Goal: Task Accomplishment & Management: Manage account settings

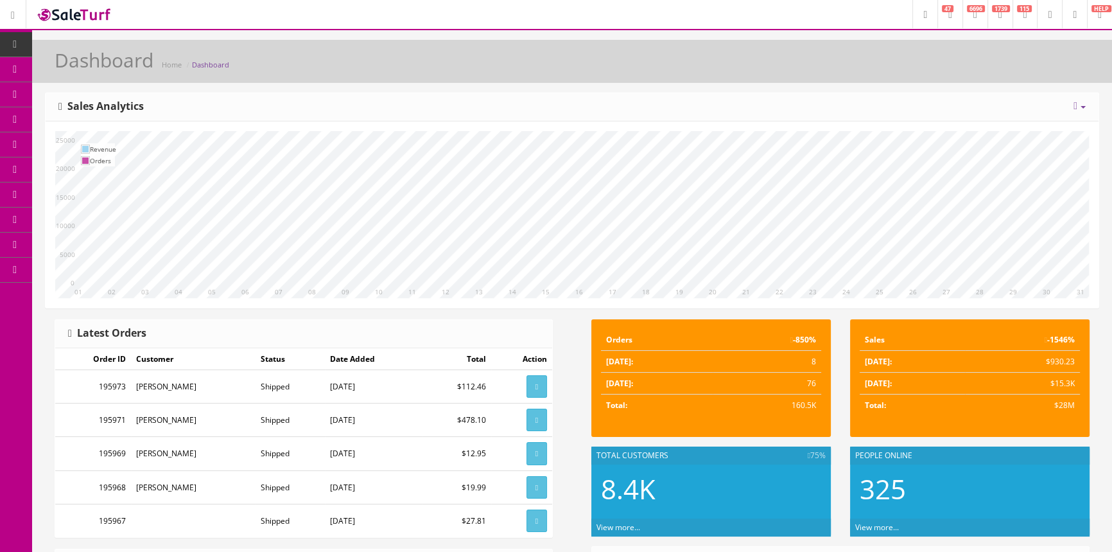
click at [90, 68] on span "Products" at bounding box center [91, 69] width 31 height 11
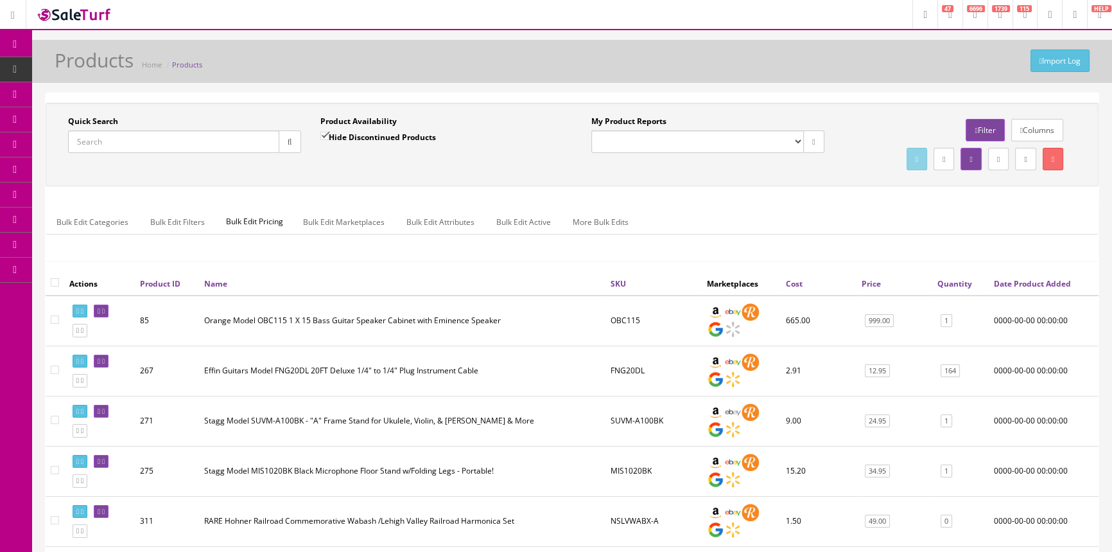
click at [153, 143] on input "Quick Search" at bounding box center [173, 141] width 211 height 22
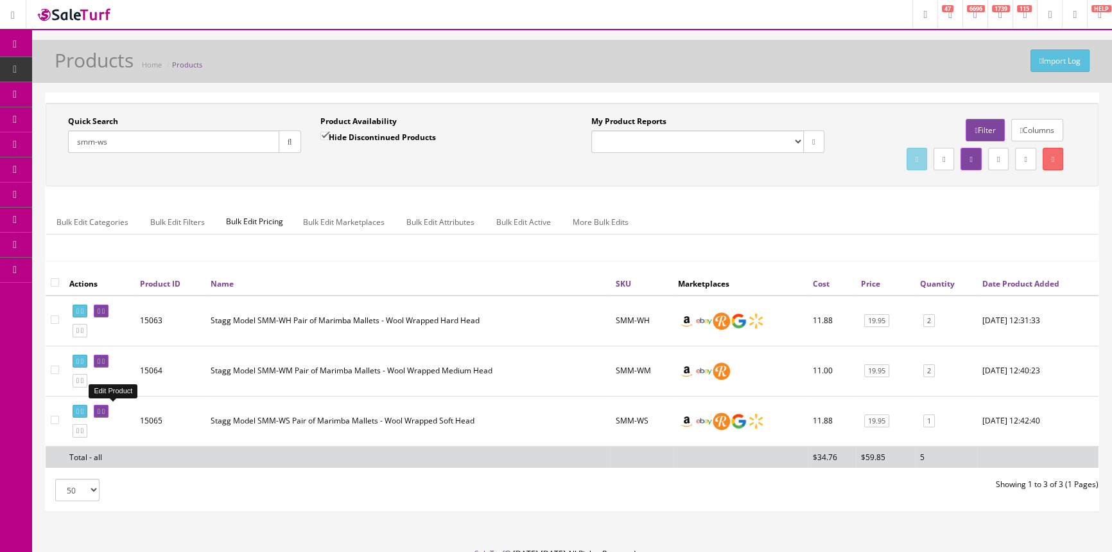
type input "smm-ws"
click at [105, 411] on icon at bounding box center [103, 411] width 3 height 7
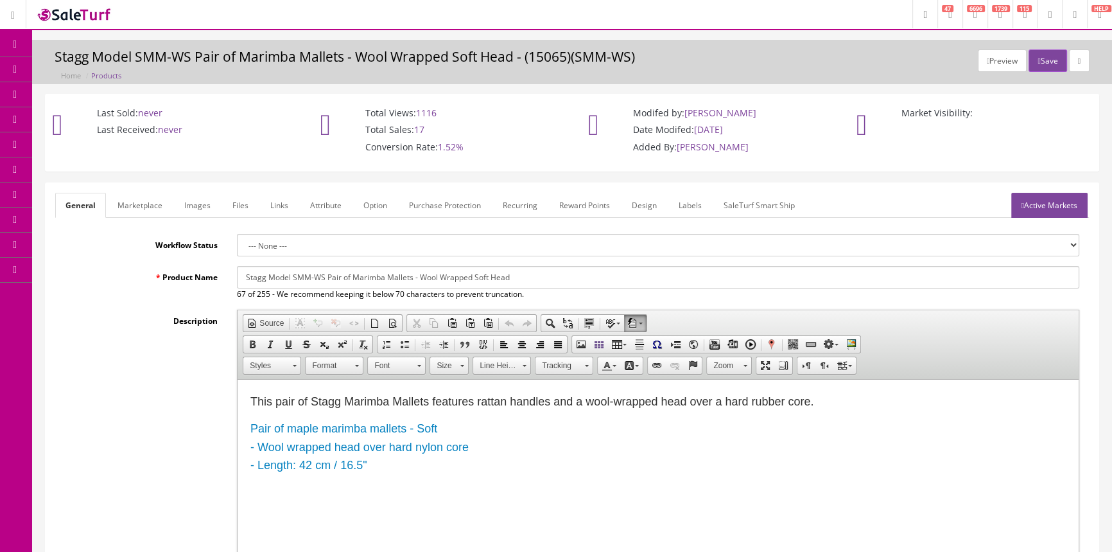
click at [189, 197] on link "Images" at bounding box center [197, 205] width 47 height 25
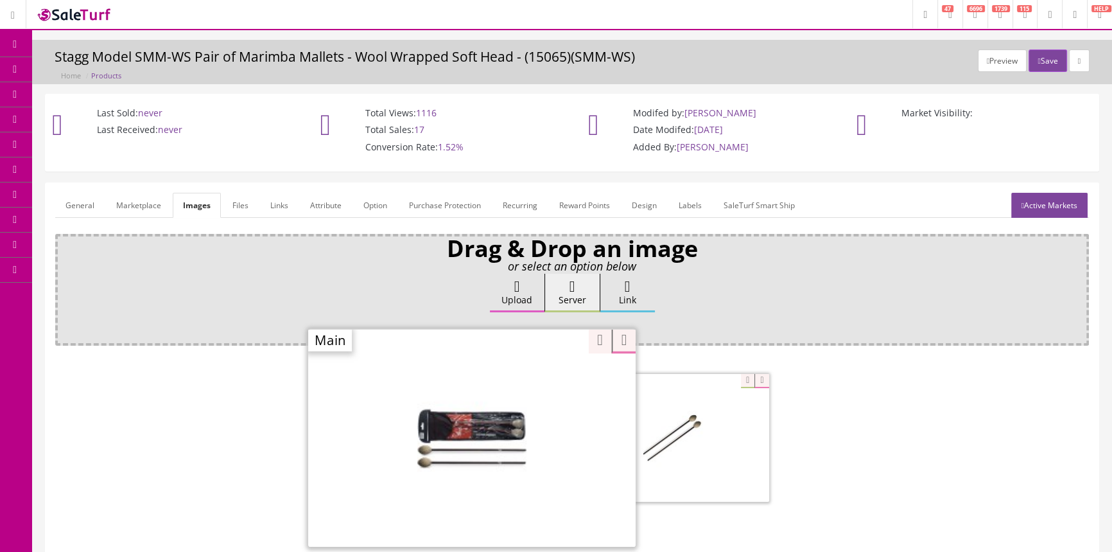
click at [540, 379] on div "Zoom" at bounding box center [472, 437] width 328 height 218
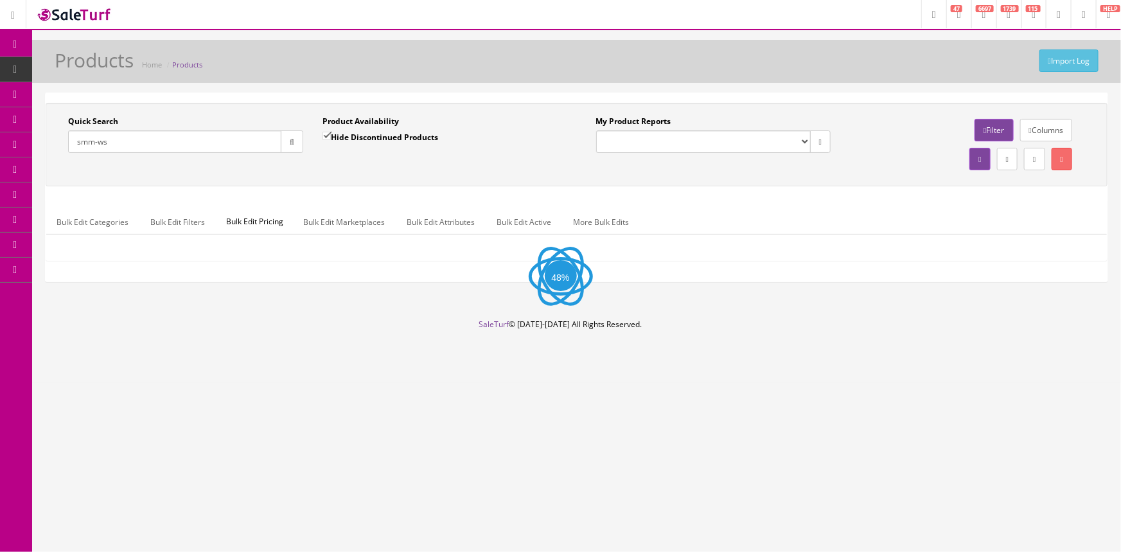
click at [148, 135] on input "smm-ws" at bounding box center [174, 141] width 213 height 22
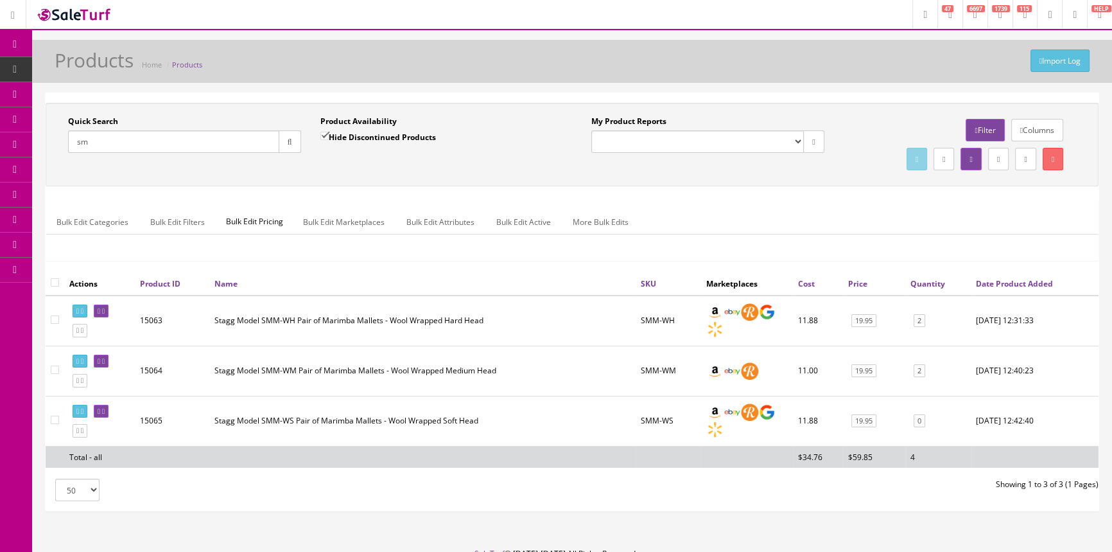
type input "s"
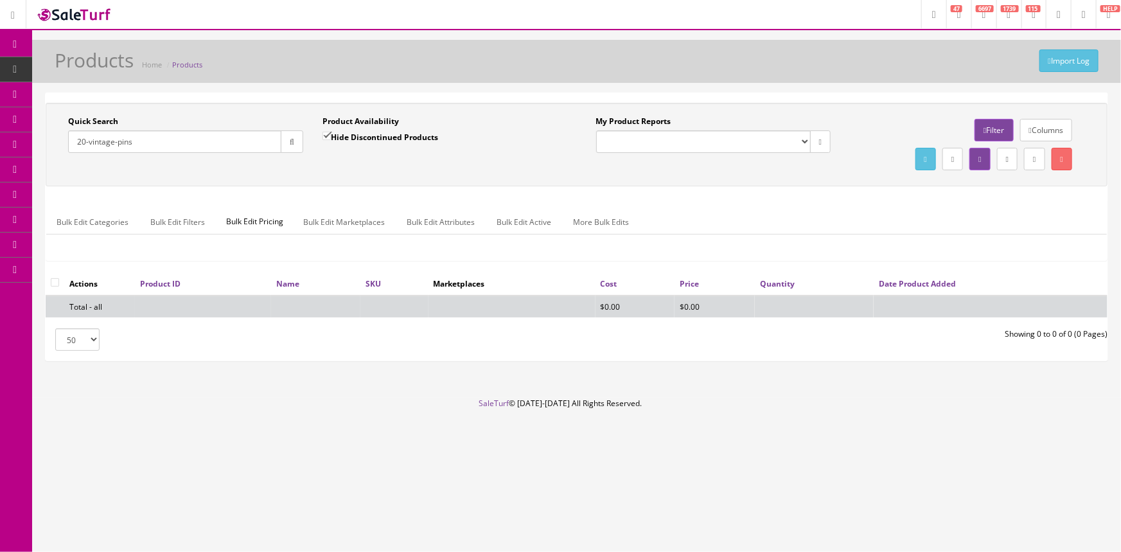
type input "20-vintage-pins"
click at [324, 136] on input "Hide Discontinued Products" at bounding box center [326, 136] width 8 height 8
checkbox input "false"
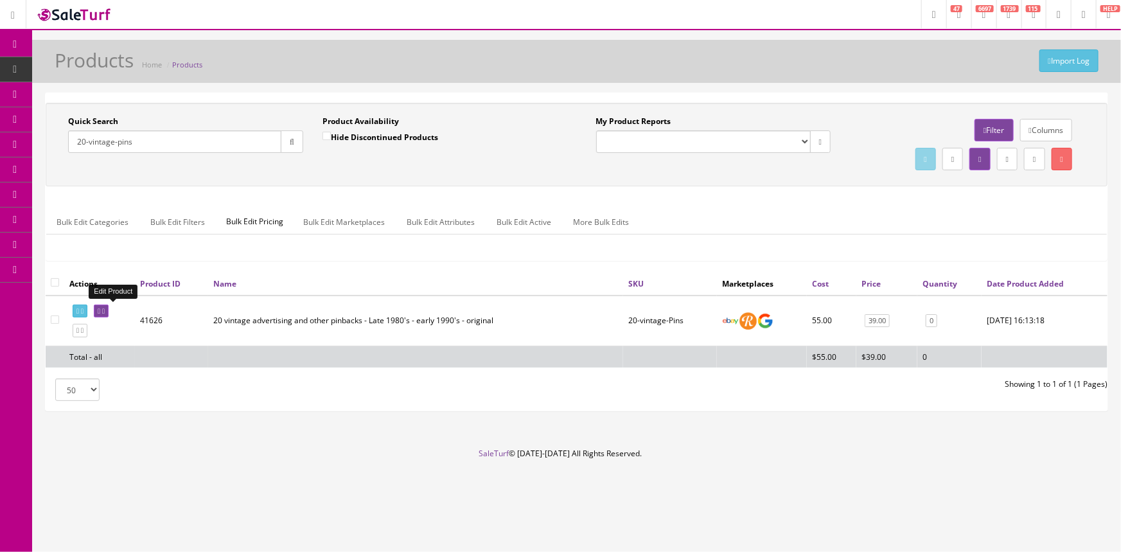
click at [100, 310] on icon at bounding box center [99, 311] width 3 height 7
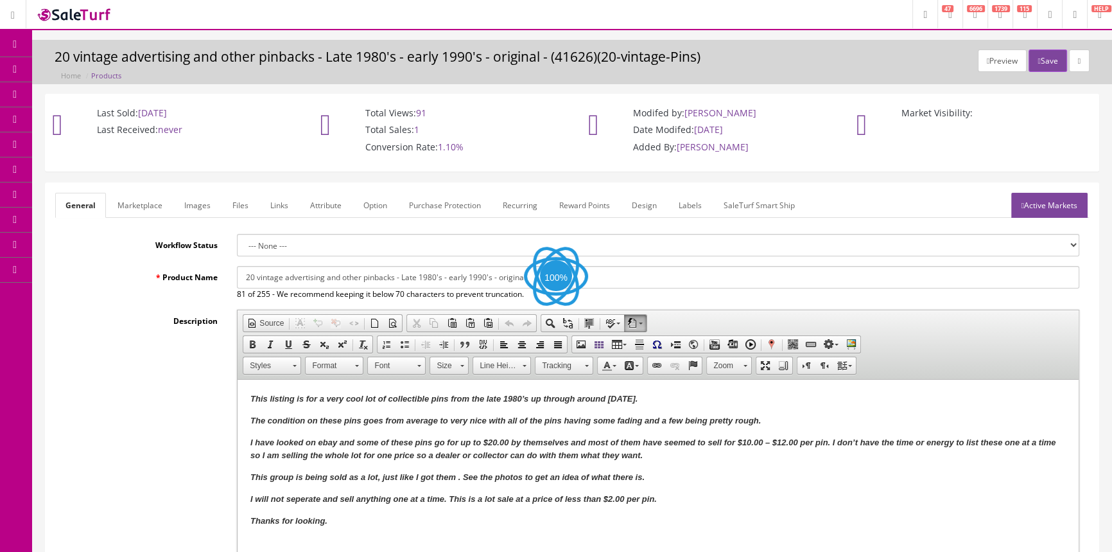
click at [202, 198] on link "Images" at bounding box center [197, 205] width 47 height 25
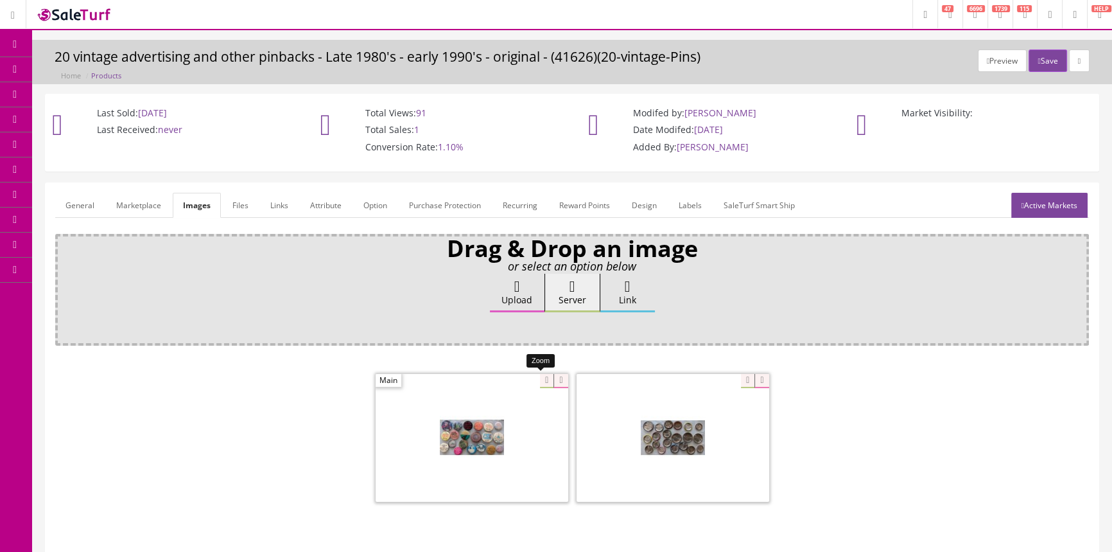
click at [536, 381] on div at bounding box center [472, 437] width 193 height 128
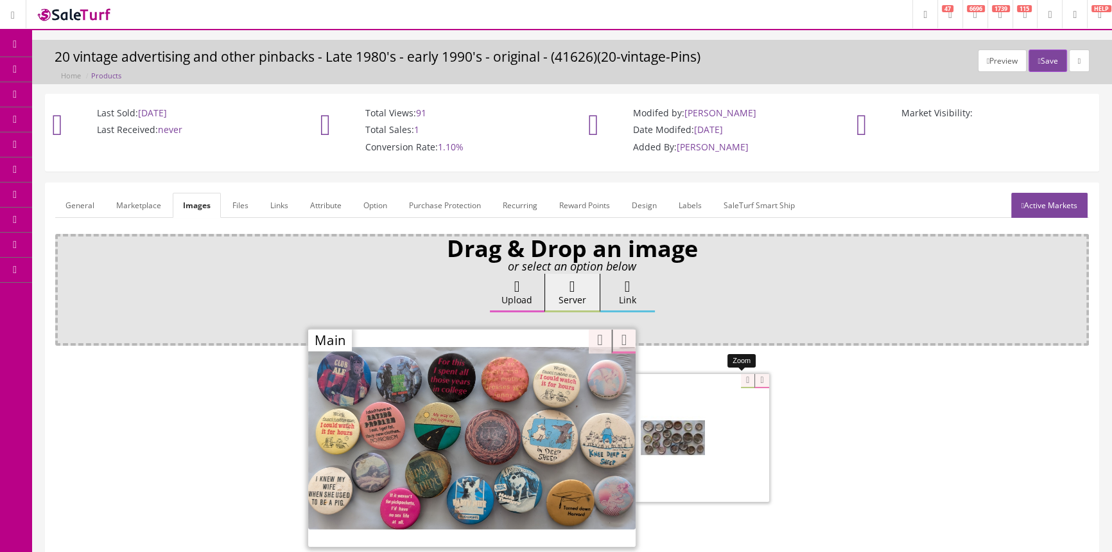
click at [736, 381] on div at bounding box center [673, 437] width 193 height 128
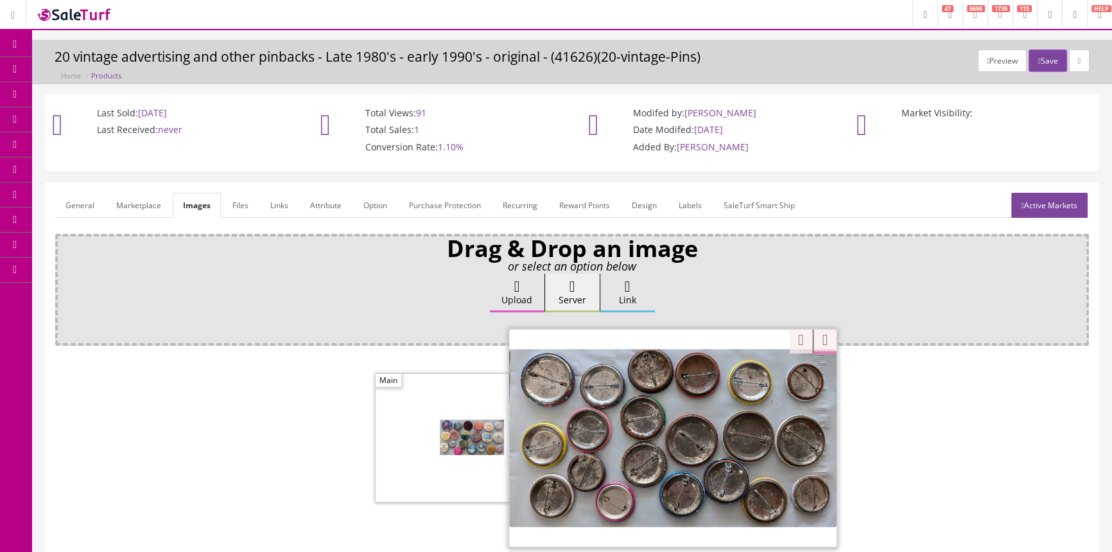
click at [279, 419] on div at bounding box center [572, 439] width 1034 height 136
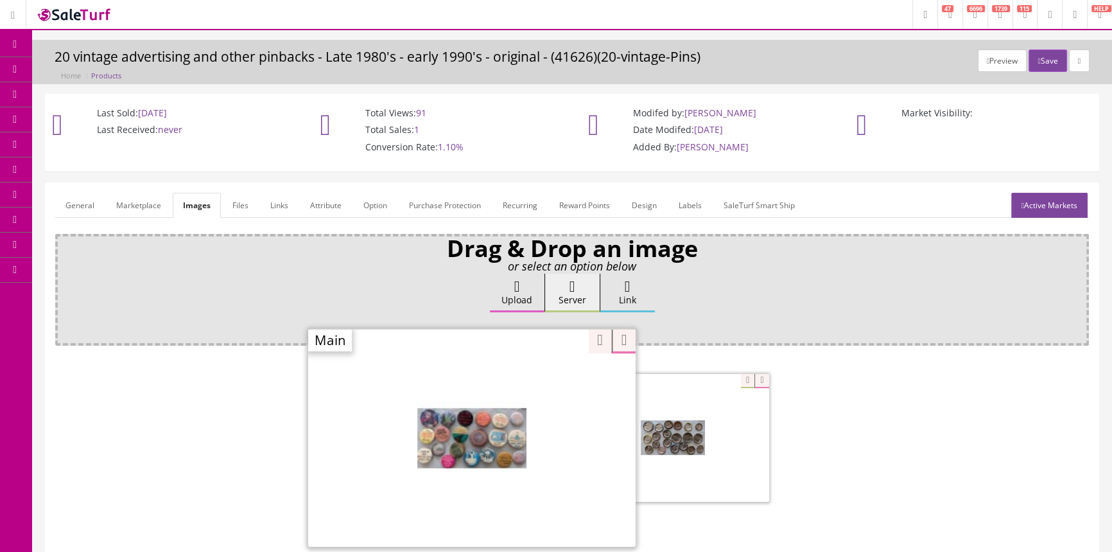
click at [539, 381] on div "Zoom" at bounding box center [472, 437] width 328 height 218
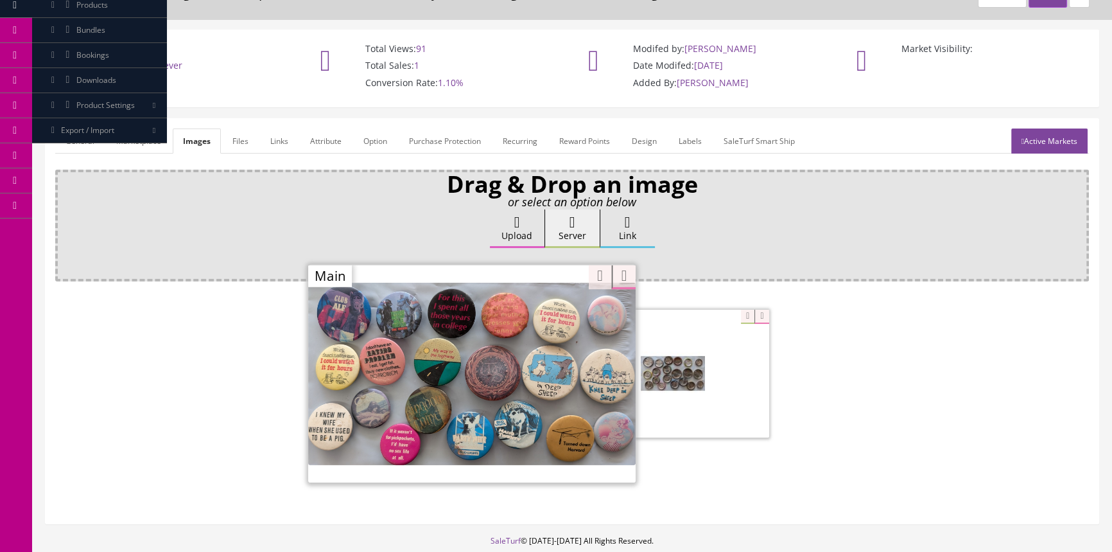
scroll to position [136, 0]
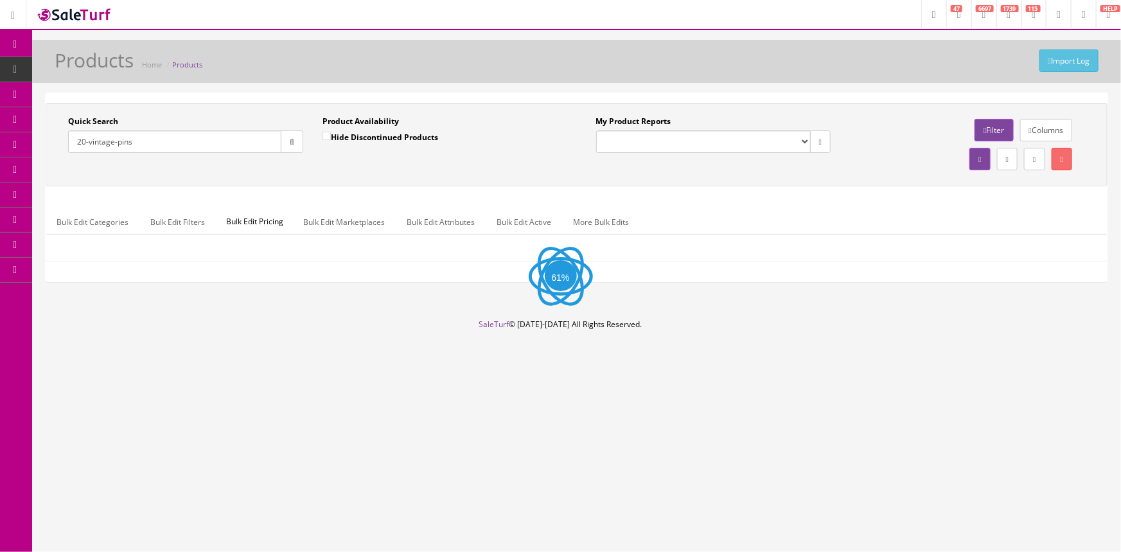
click at [145, 137] on input "20-vintage-pins" at bounding box center [174, 141] width 213 height 22
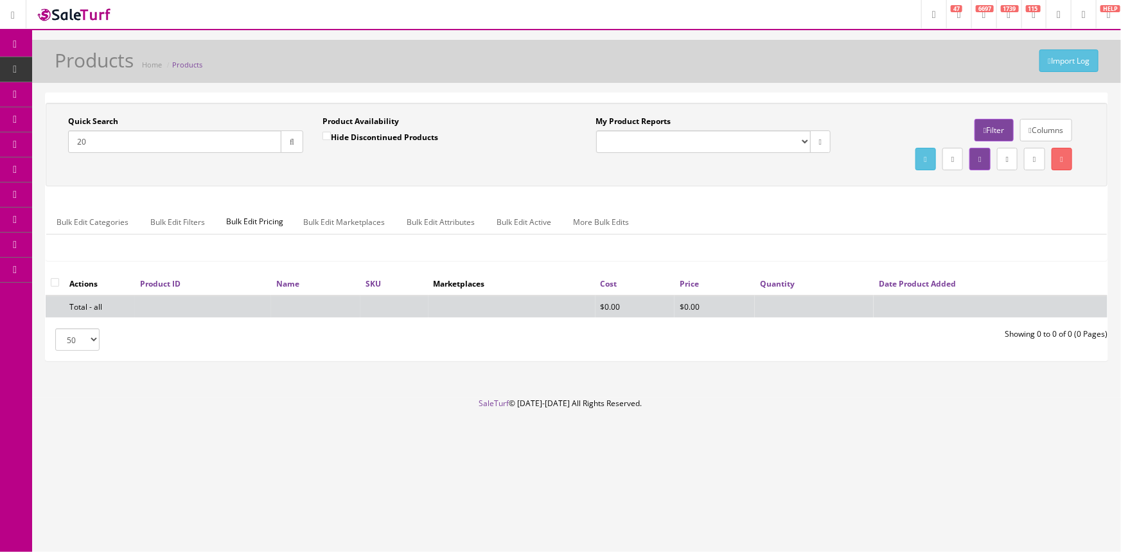
type input "2"
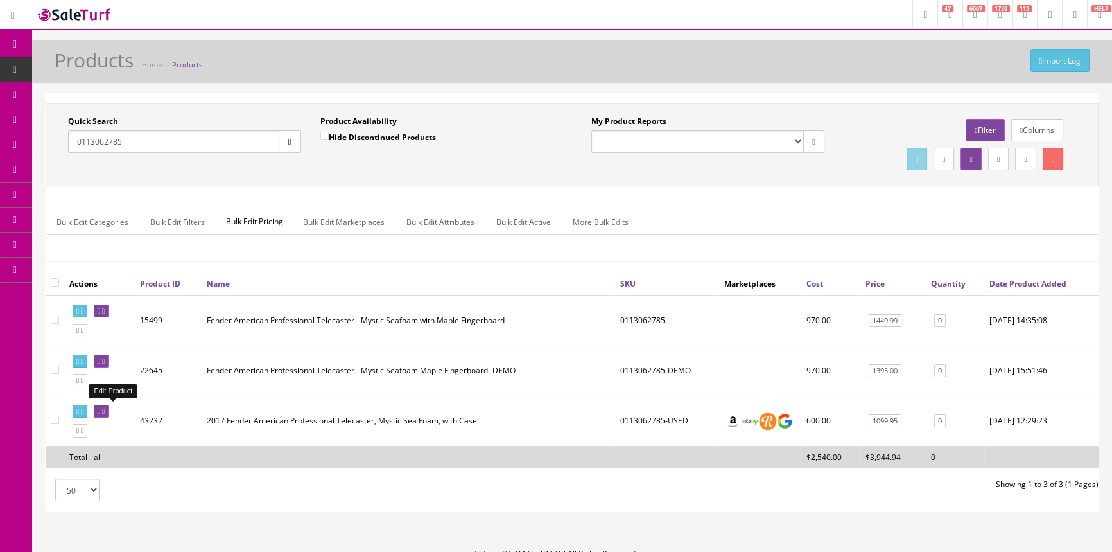
type input "0113062785"
click at [105, 408] on icon at bounding box center [103, 411] width 3 height 7
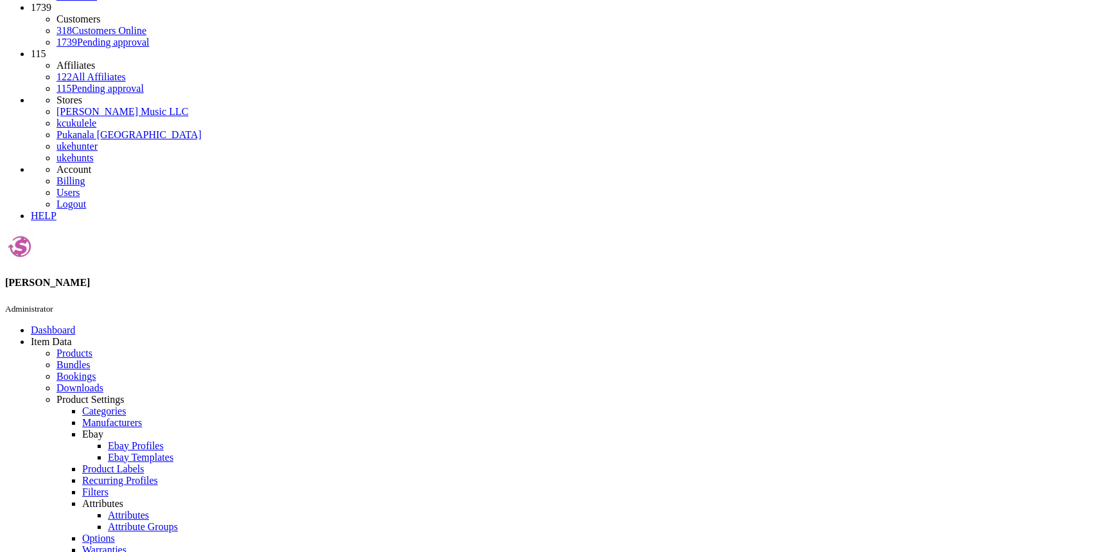
scroll to position [292, 0]
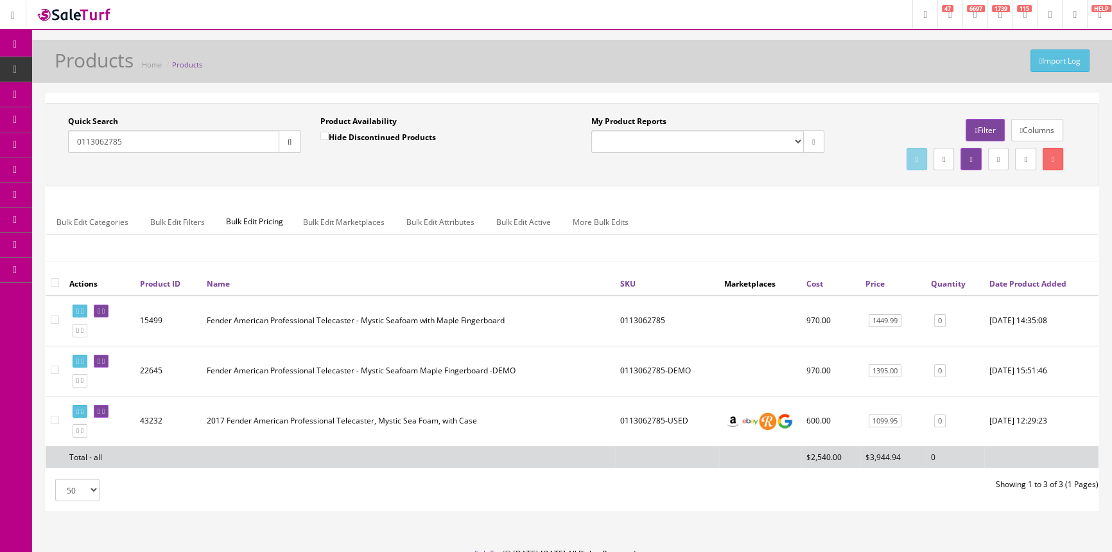
click at [206, 136] on input "0113062785" at bounding box center [173, 141] width 211 height 22
type input "0"
type input "2370200000"
click at [105, 360] on icon at bounding box center [103, 361] width 3 height 7
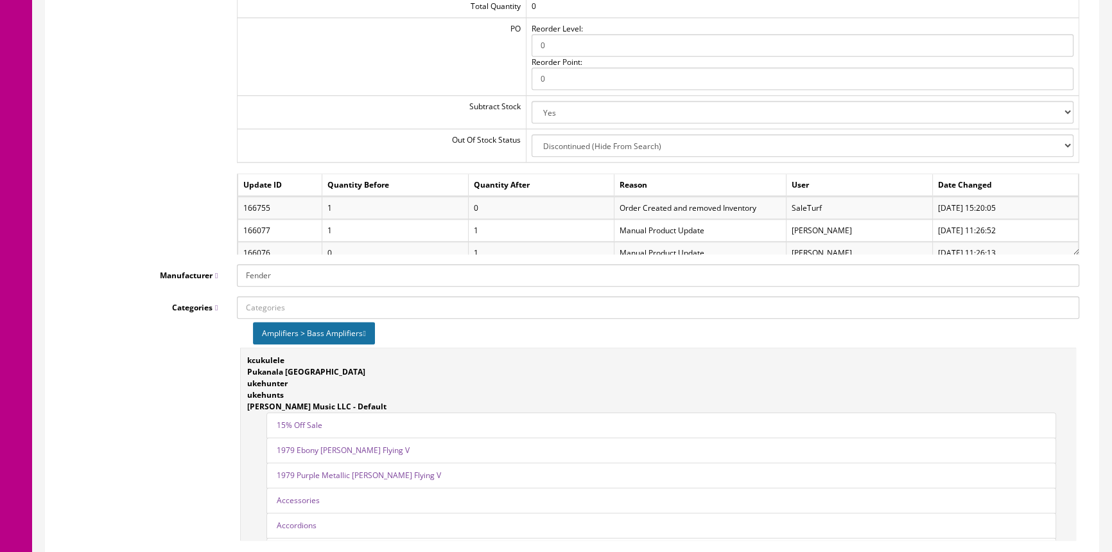
scroll to position [1459, 0]
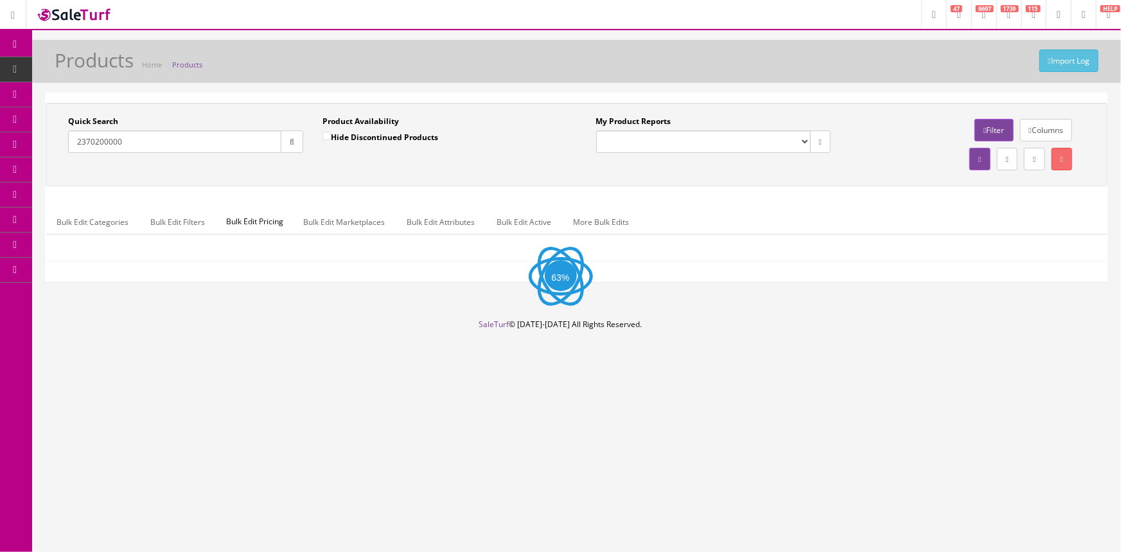
click at [137, 143] on input "2370200000" at bounding box center [174, 141] width 213 height 22
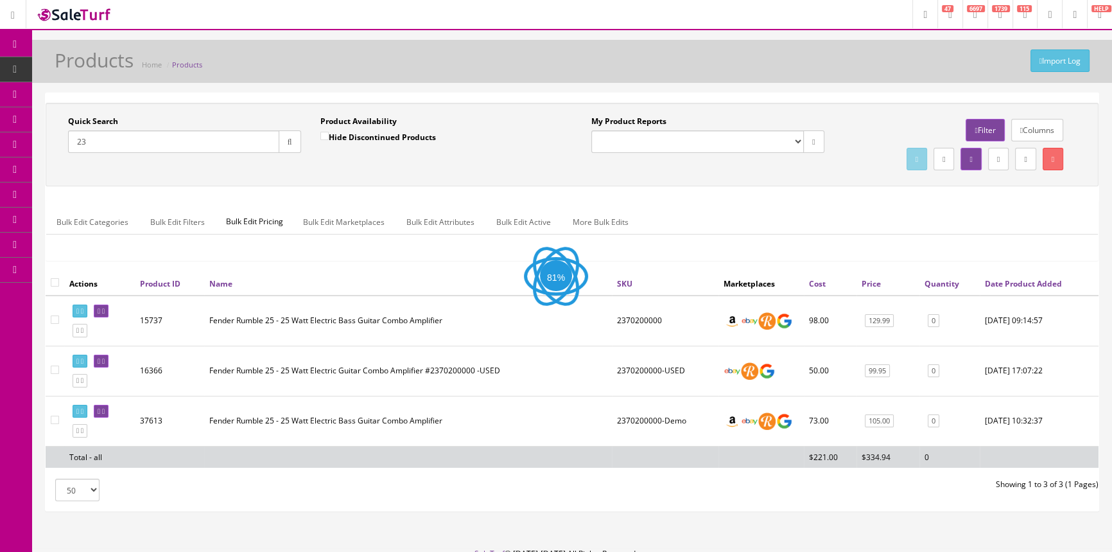
type input "2"
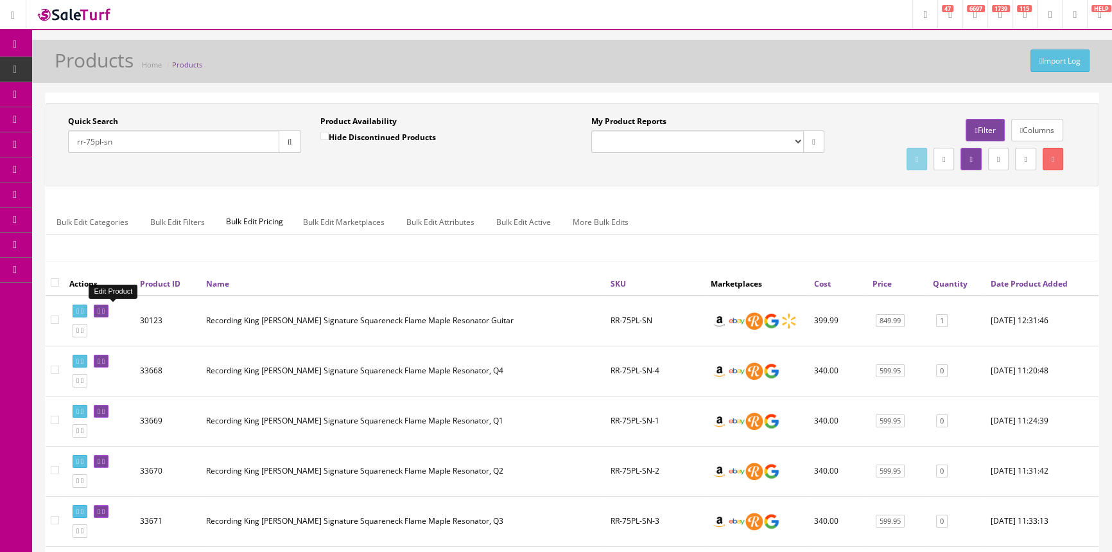
type input "rr-75pl-sn"
click at [105, 311] on icon at bounding box center [103, 311] width 3 height 7
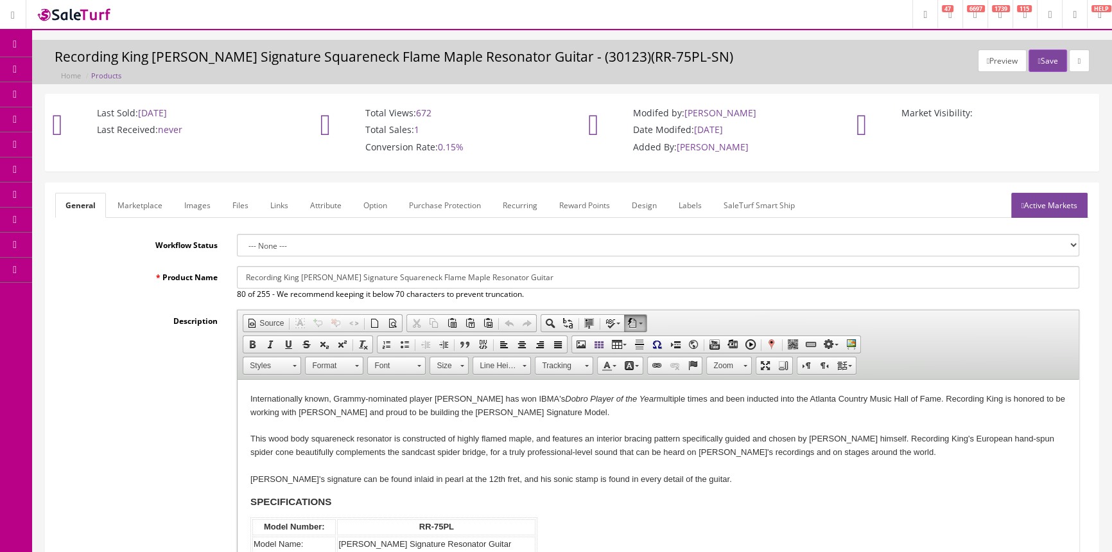
click at [213, 199] on link "Images" at bounding box center [197, 205] width 47 height 25
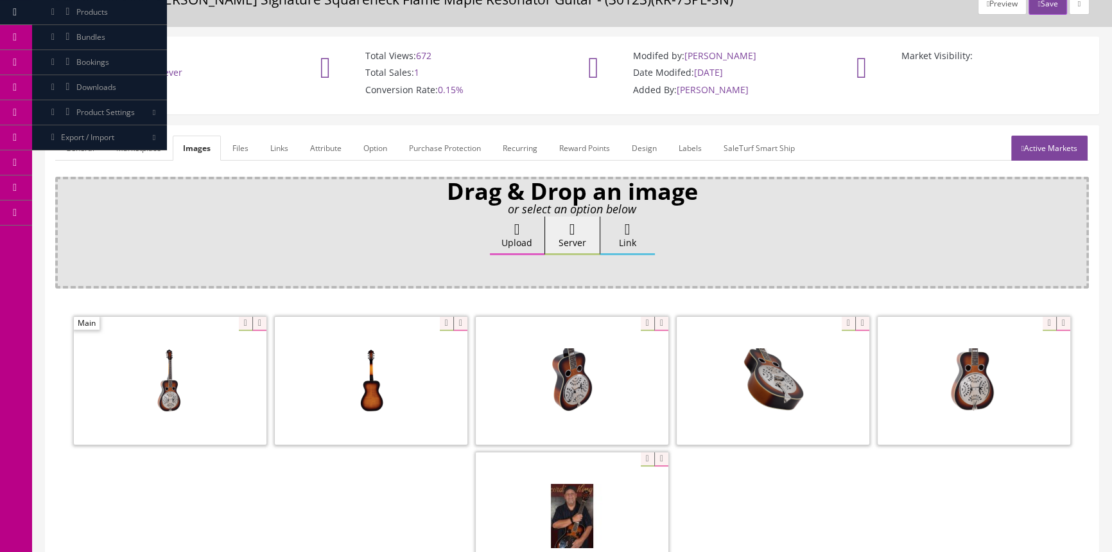
scroll to position [247, 0]
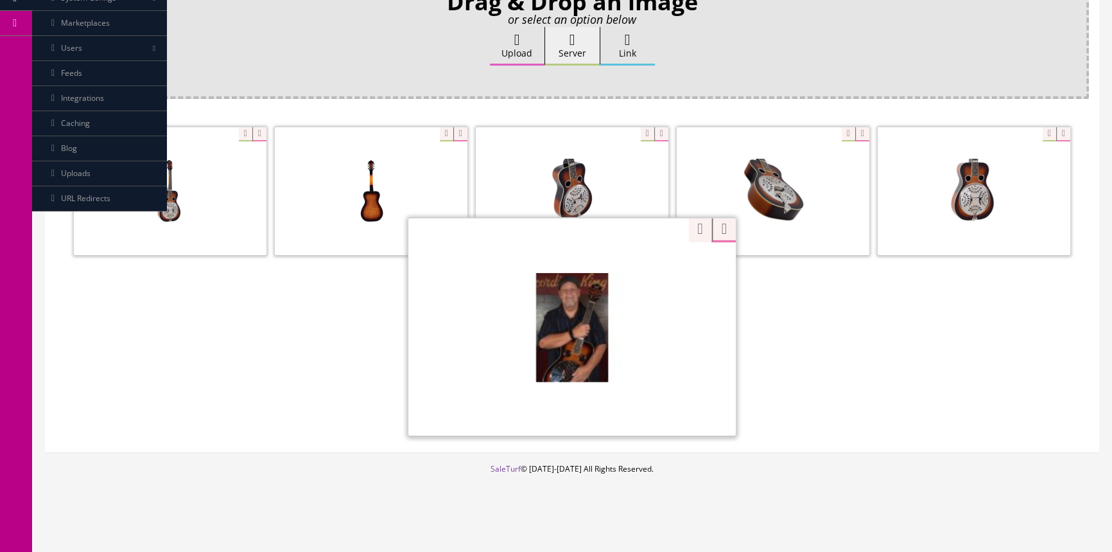
click at [638, 270] on div "Zoom" at bounding box center [573, 326] width 328 height 218
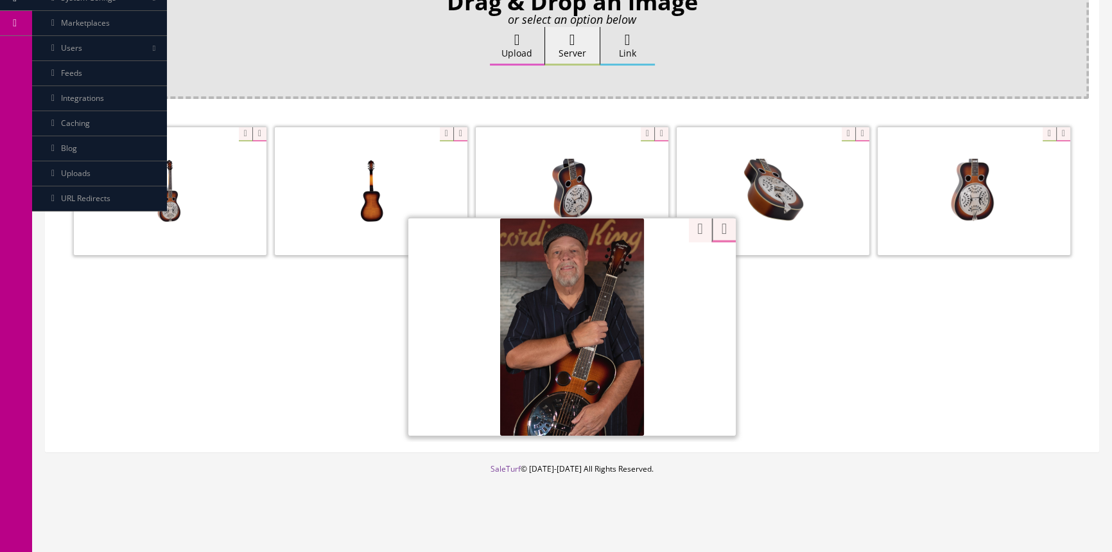
click at [326, 362] on div at bounding box center [572, 260] width 1034 height 271
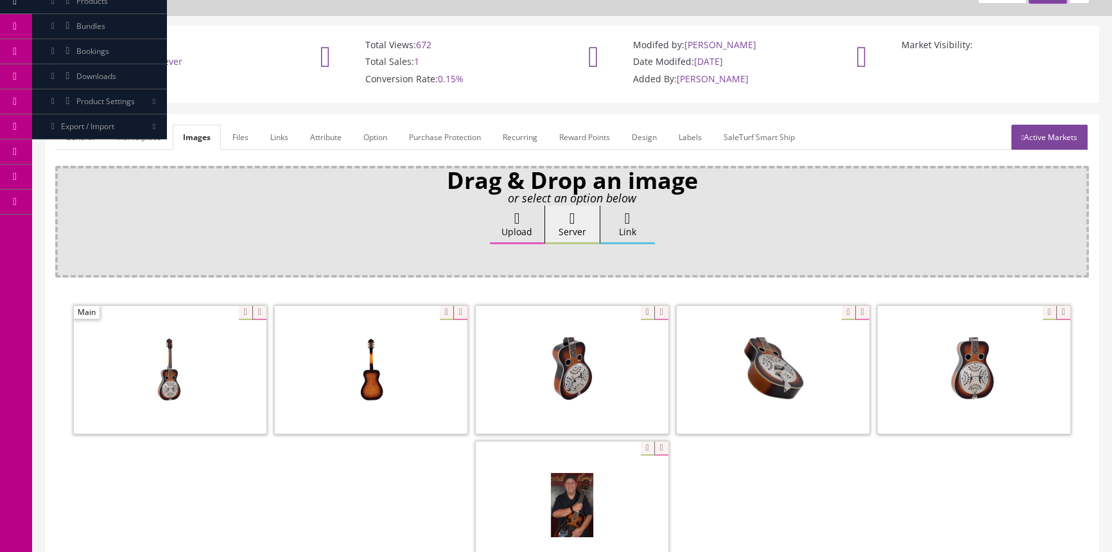
scroll to position [0, 0]
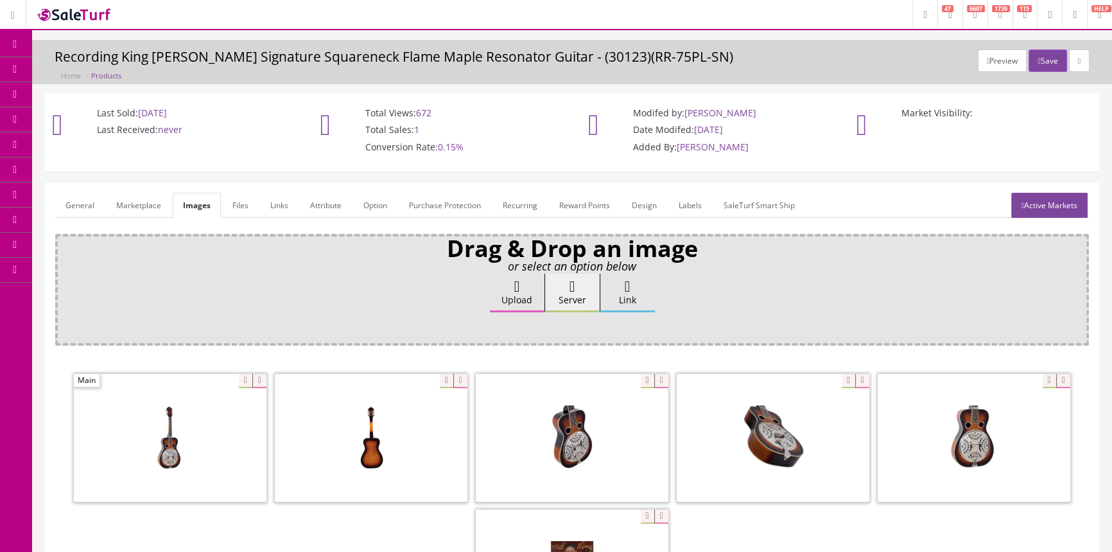
click at [78, 205] on link "General" at bounding box center [79, 205] width 49 height 25
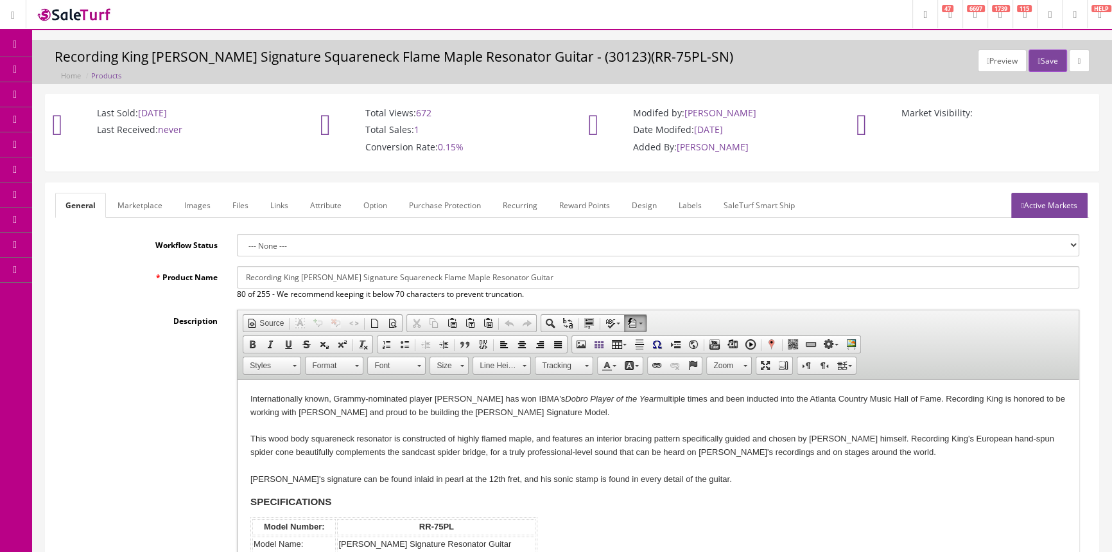
click at [25, 70] on link "Item Data" at bounding box center [16, 69] width 32 height 25
click at [130, 95] on link "Bundles" at bounding box center [99, 94] width 135 height 25
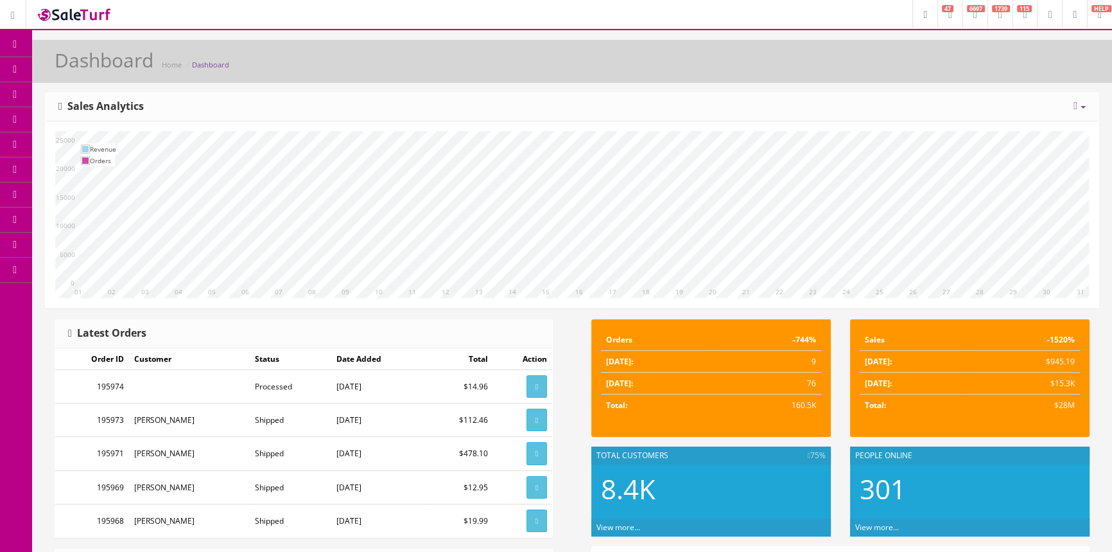
click at [15, 75] on link "Item Data" at bounding box center [16, 69] width 32 height 25
click at [100, 98] on span "Bundles" at bounding box center [90, 94] width 29 height 11
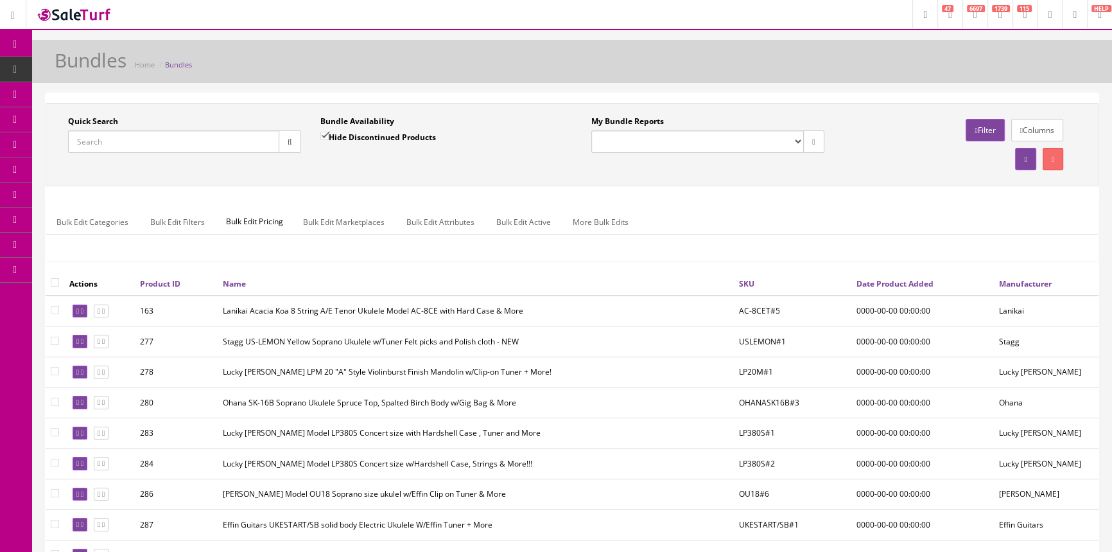
click at [202, 139] on input "Quick Search" at bounding box center [173, 141] width 211 height 22
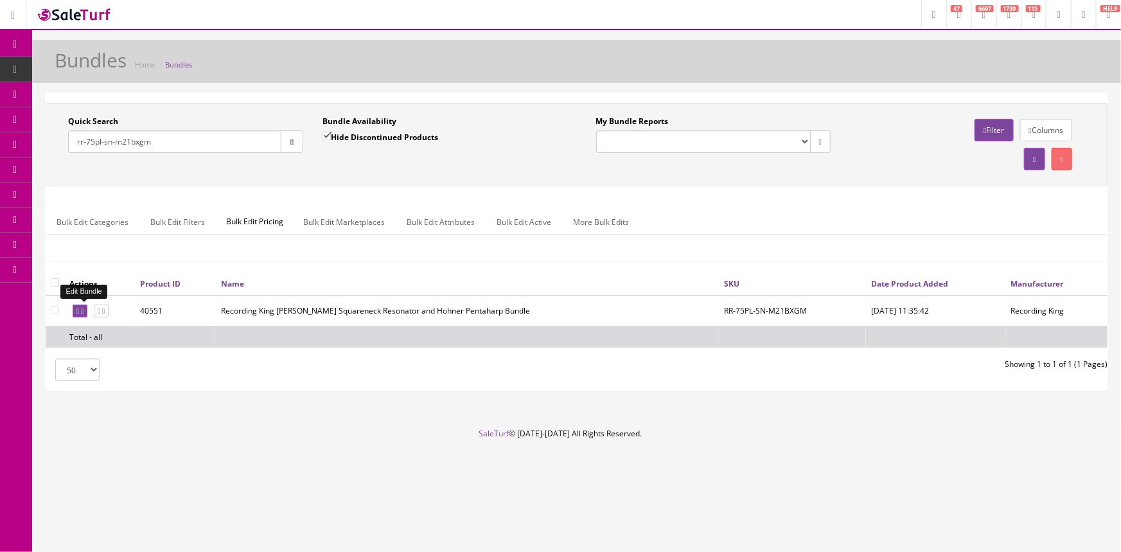
type input "rr-75pl-sn-m21bxgm"
click at [84, 305] on link at bounding box center [80, 310] width 15 height 13
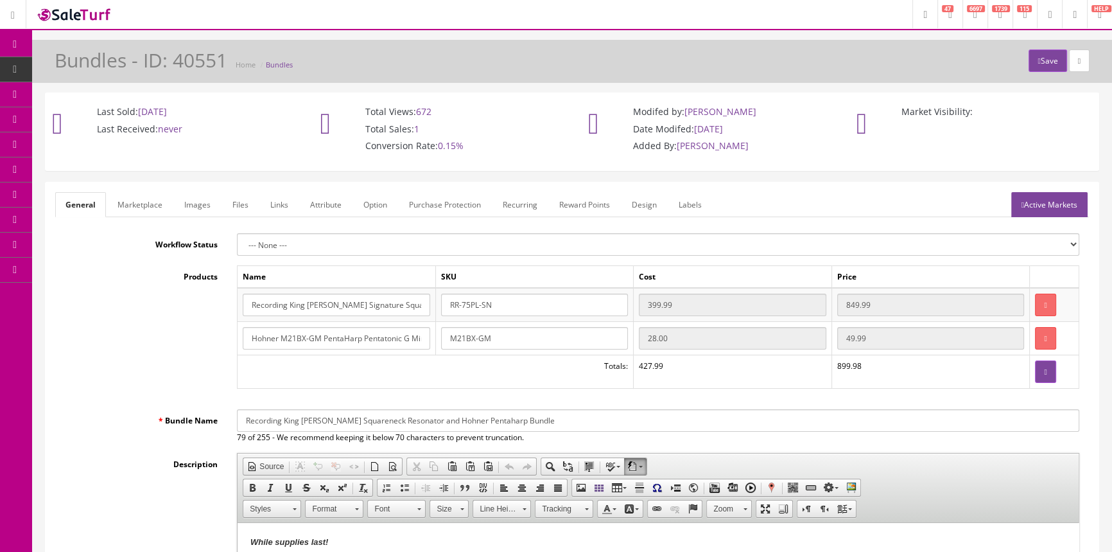
click at [190, 206] on link "Images" at bounding box center [197, 204] width 47 height 25
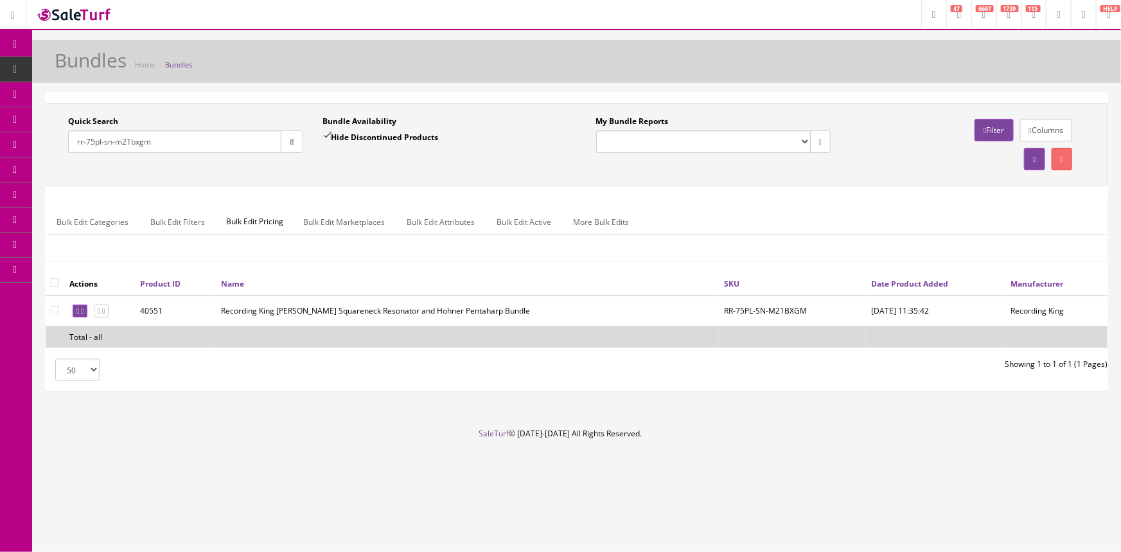
click at [90, 68] on span "Products" at bounding box center [91, 69] width 31 height 11
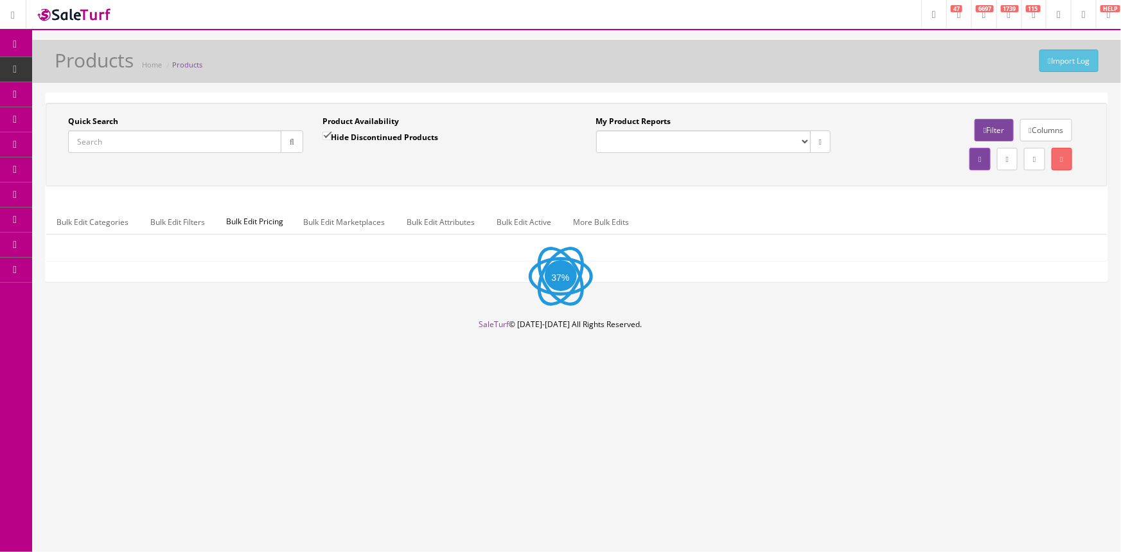
click at [147, 147] on input "Quick Search" at bounding box center [174, 141] width 213 height 22
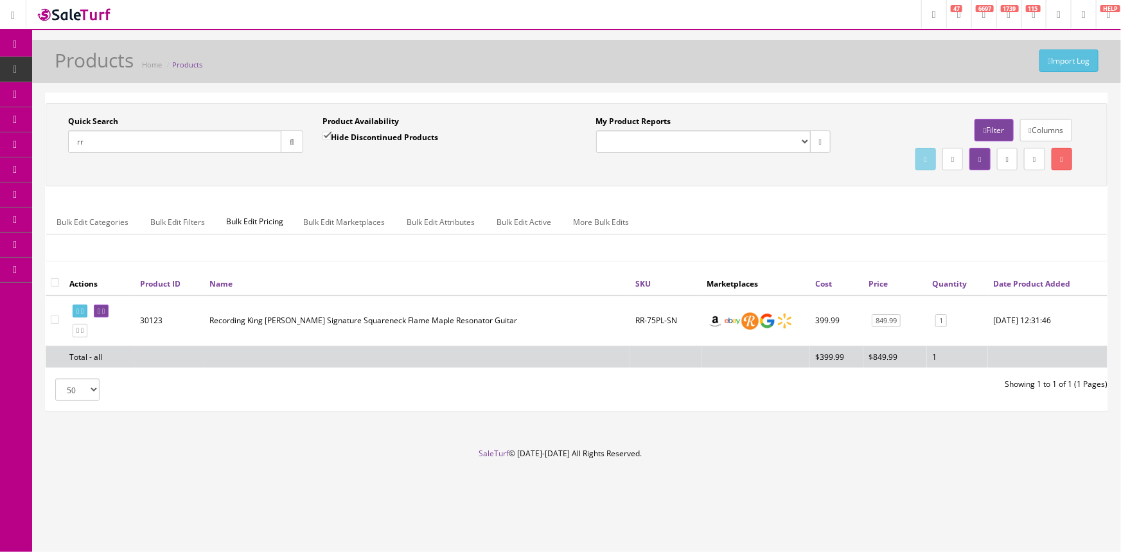
type input "r"
type input "rr-50-vs"
